Goal: Contribute content

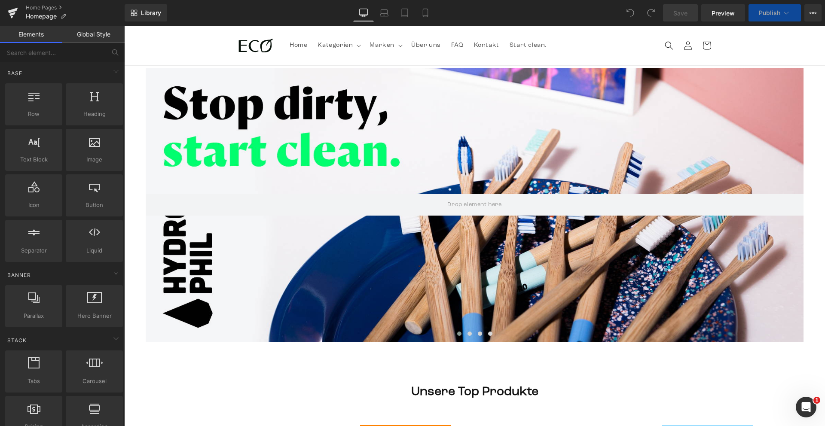
click at [183, 39] on div "Close dialog Jetzt 20% sichern! Jetzt eine 20% auf deine erste Bestellung siche…" at bounding box center [474, 226] width 701 height 400
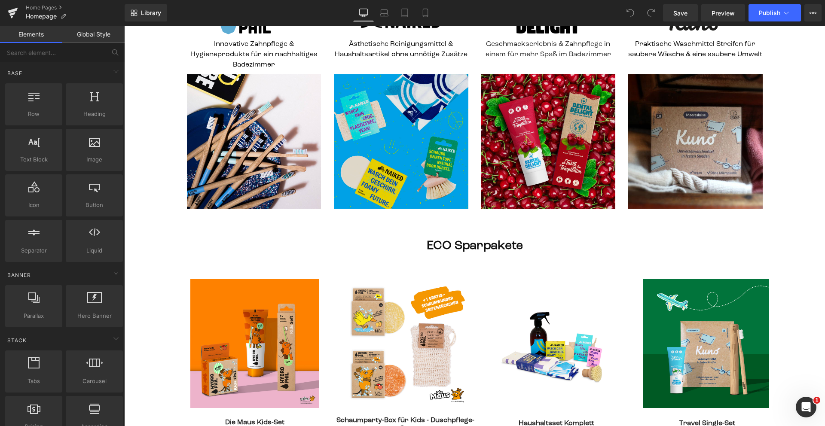
scroll to position [690, 0]
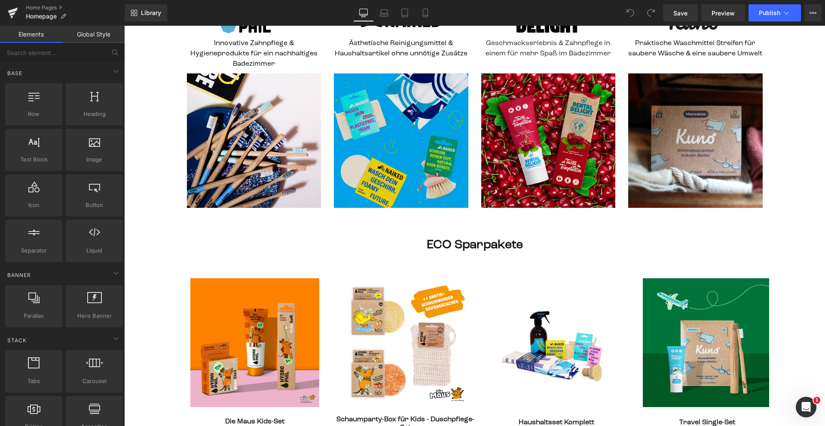
click at [399, 196] on img at bounding box center [401, 140] width 134 height 134
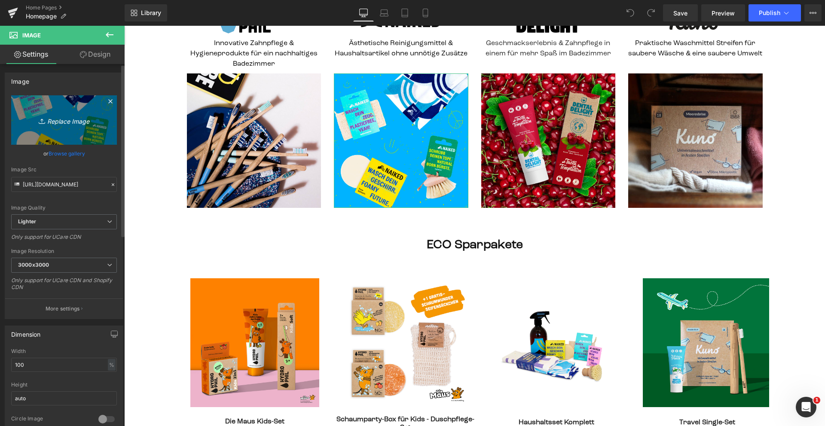
click at [64, 110] on link "Replace Image" at bounding box center [64, 119] width 106 height 49
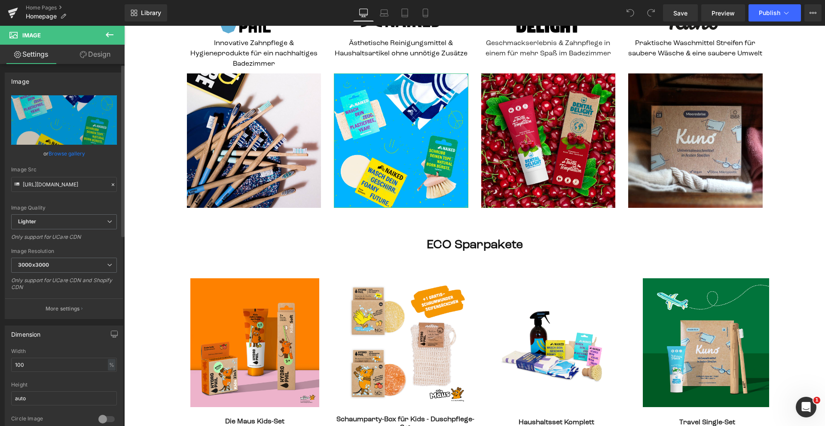
click at [75, 153] on link "Browse gallery" at bounding box center [67, 153] width 37 height 15
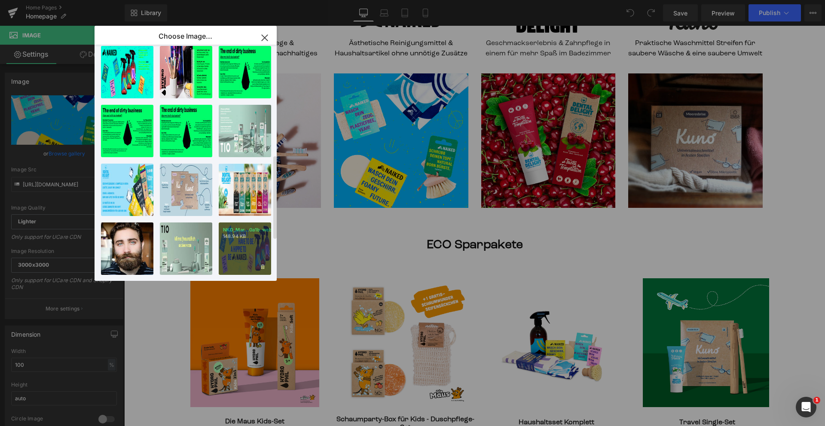
scroll to position [311, 0]
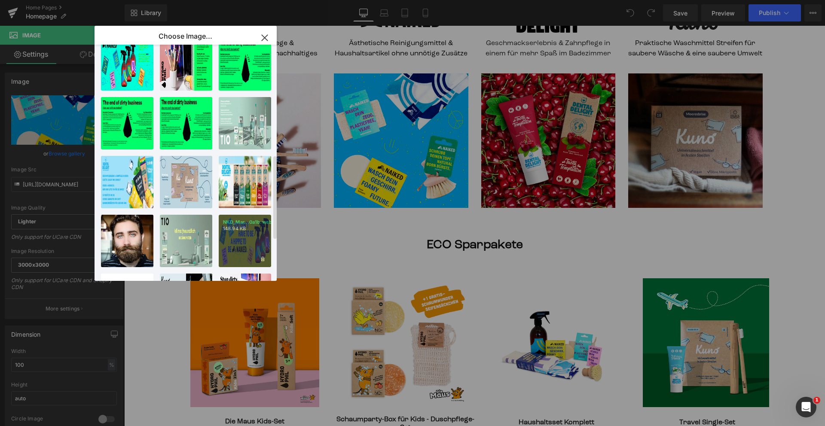
click at [242, 238] on div "NKD_Mar...0a1b.webp 148.94 KB" at bounding box center [245, 241] width 52 height 52
type input "[URL][DOMAIN_NAME]"
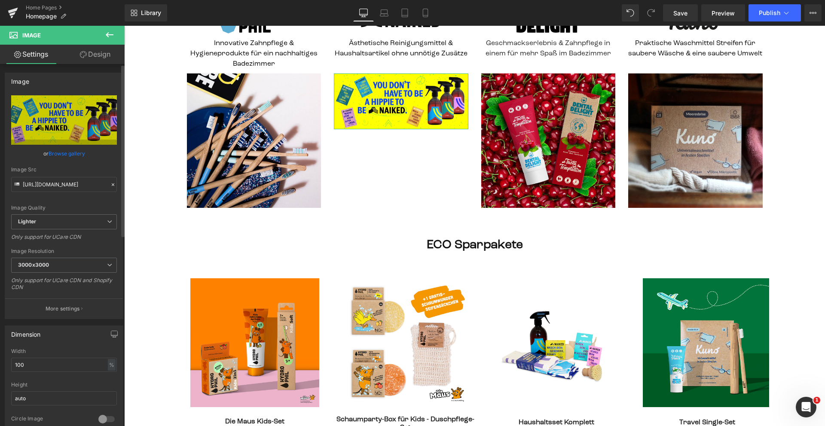
click at [61, 152] on link "Browse gallery" at bounding box center [67, 153] width 37 height 15
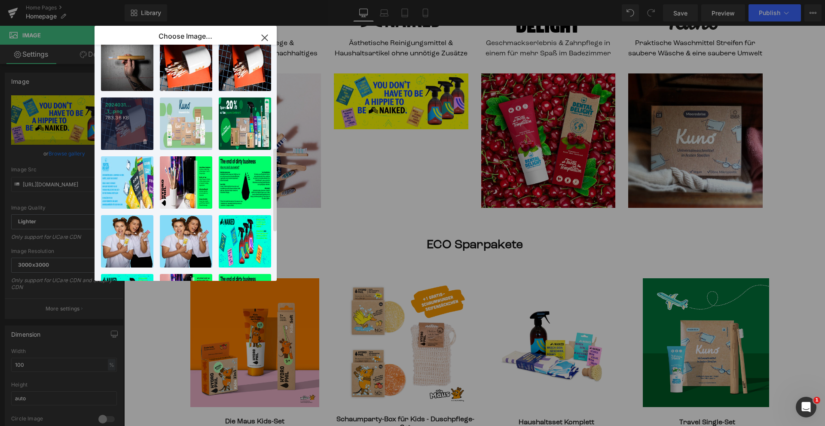
scroll to position [0, 0]
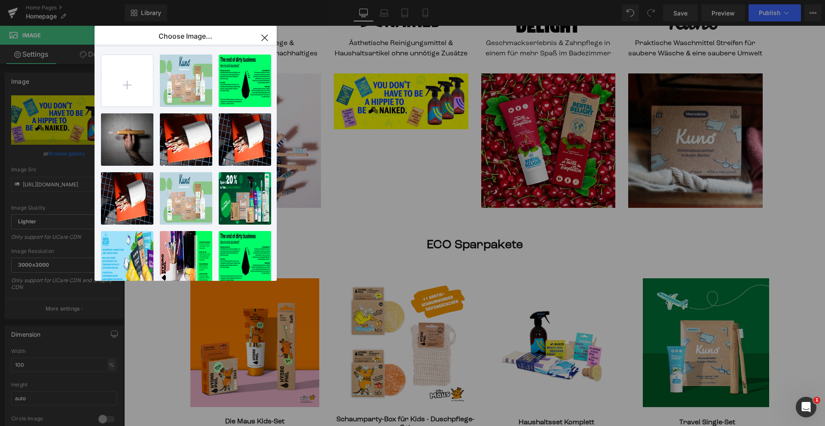
click at [269, 37] on icon "button" at bounding box center [265, 38] width 14 height 14
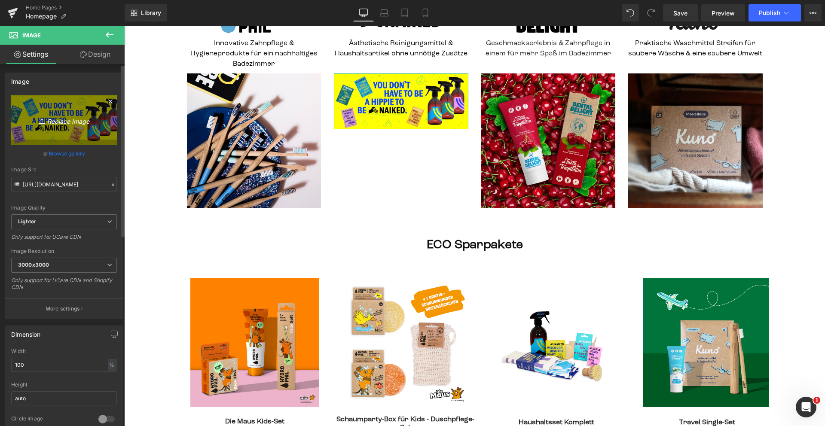
click at [64, 138] on link "Replace Image" at bounding box center [64, 119] width 106 height 49
type input "C:\fakepath\Design ohne Titel - 2025-09-19T145100.886.png"
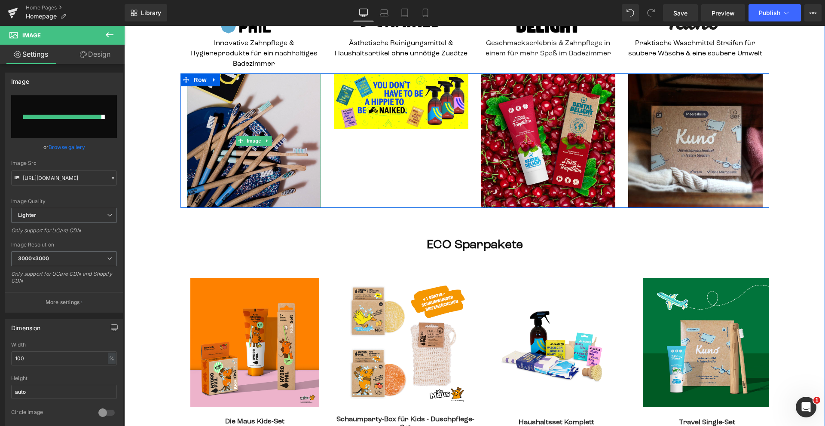
type input "[URL][DOMAIN_NAME]"
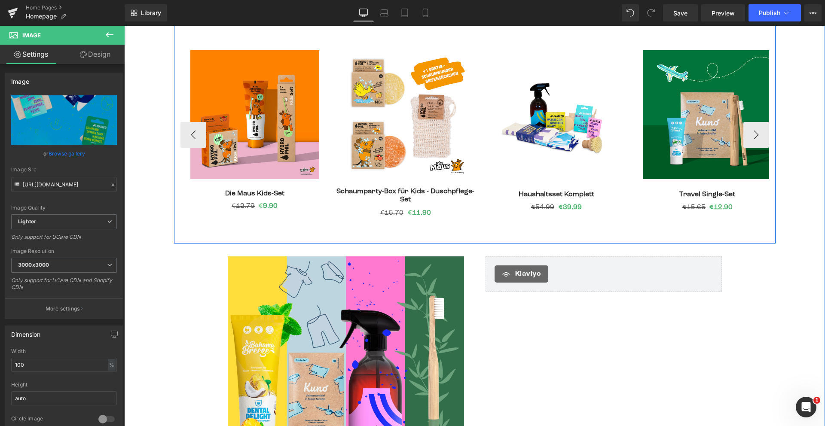
scroll to position [919, 0]
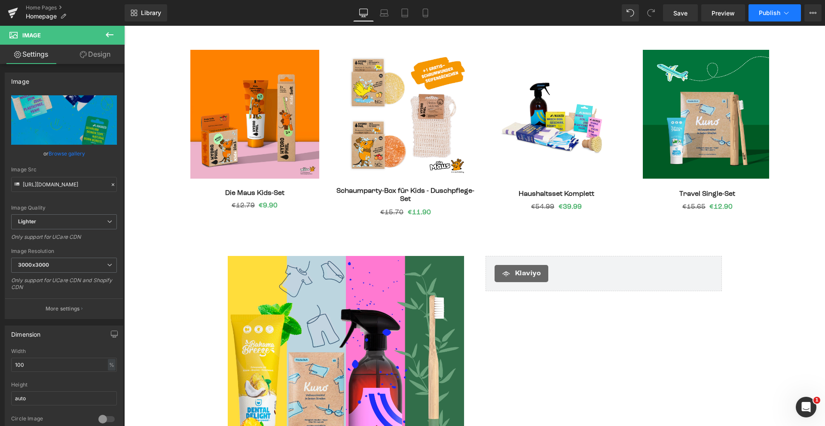
click at [767, 20] on button "Publish" at bounding box center [775, 12] width 52 height 17
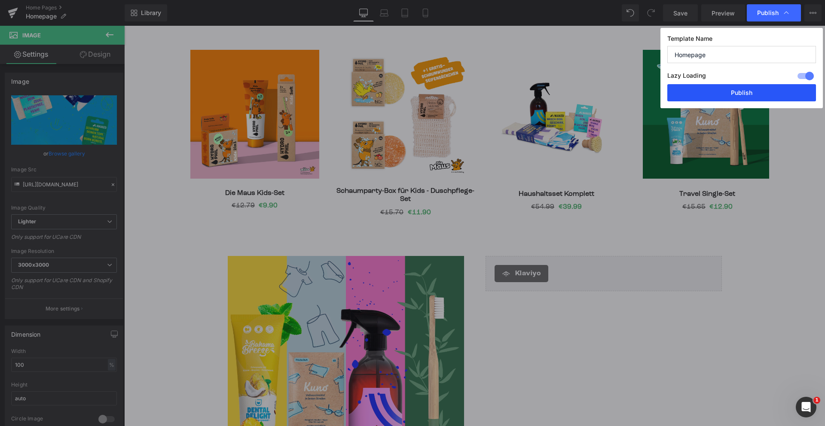
click at [726, 92] on button "Publish" at bounding box center [741, 92] width 149 height 17
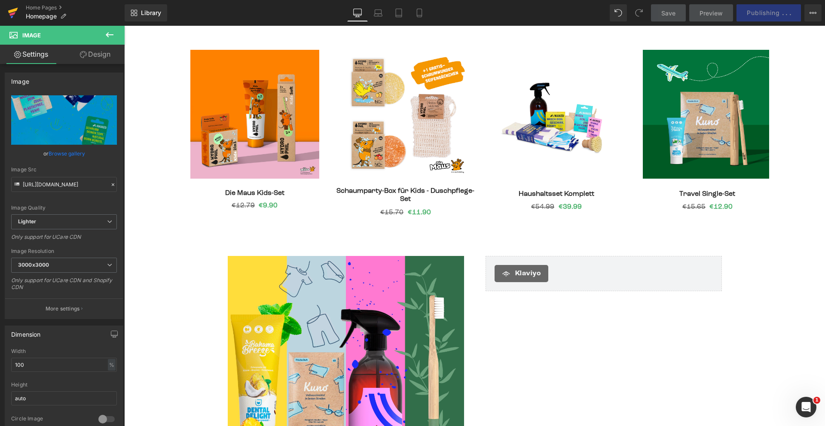
click at [14, 12] on icon at bounding box center [13, 12] width 10 height 21
